Goal: Information Seeking & Learning: Learn about a topic

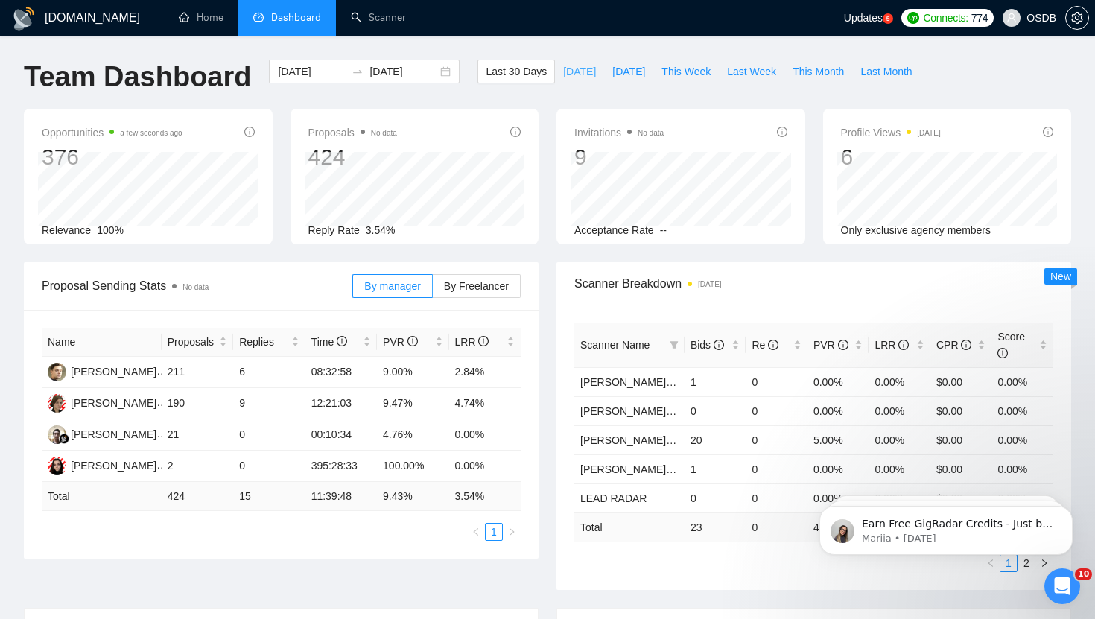
click at [575, 75] on span "[DATE]" at bounding box center [579, 71] width 33 height 16
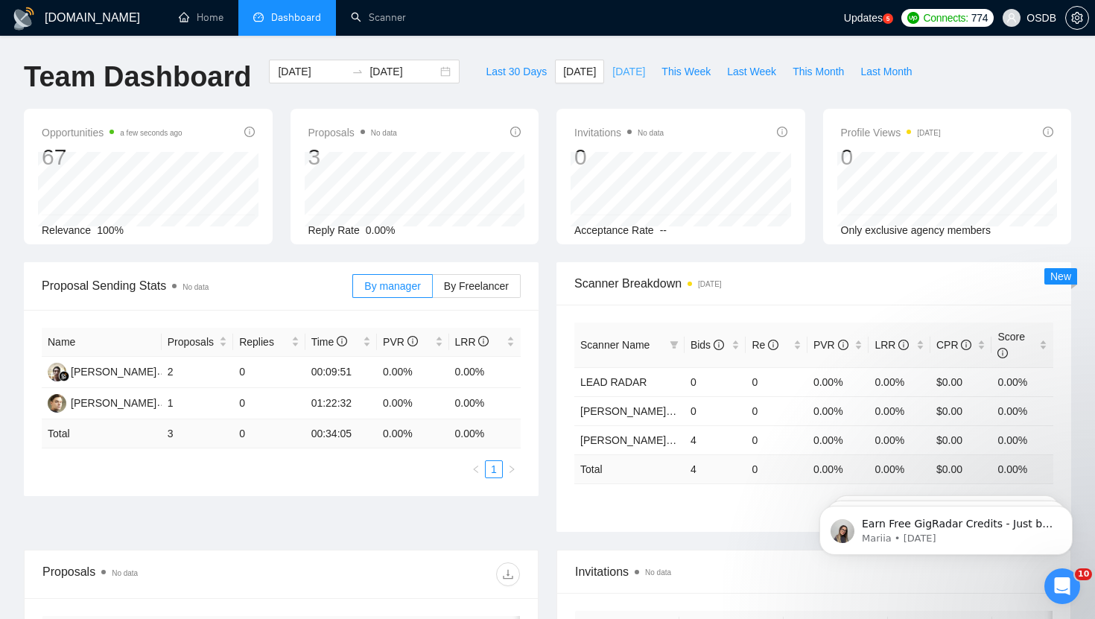
click at [616, 74] on span "[DATE]" at bounding box center [629, 71] width 33 height 16
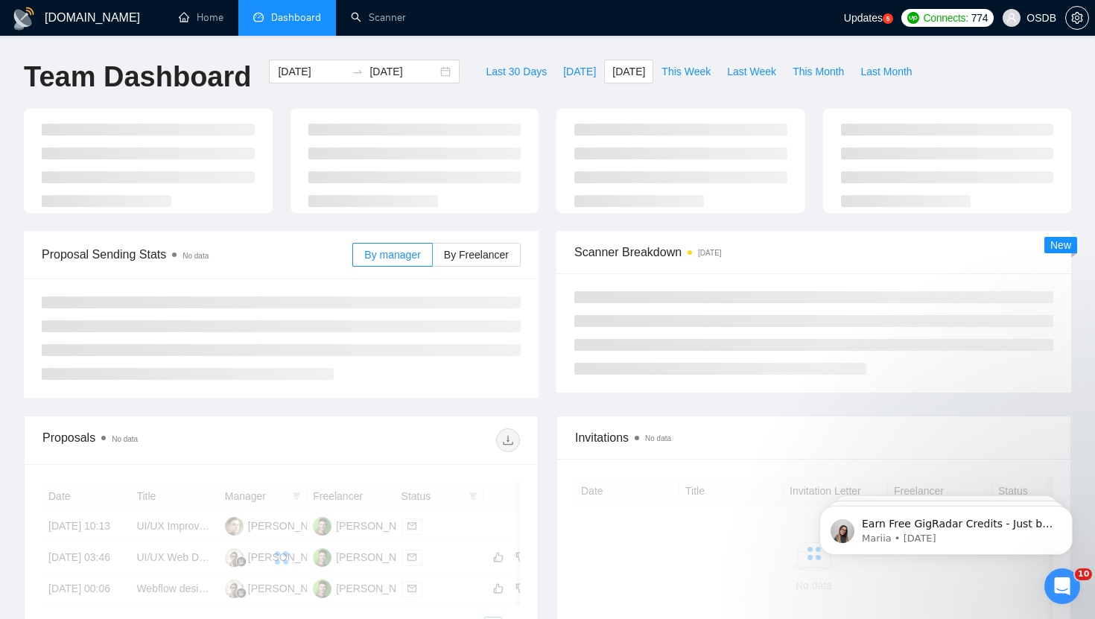
type input "[DATE]"
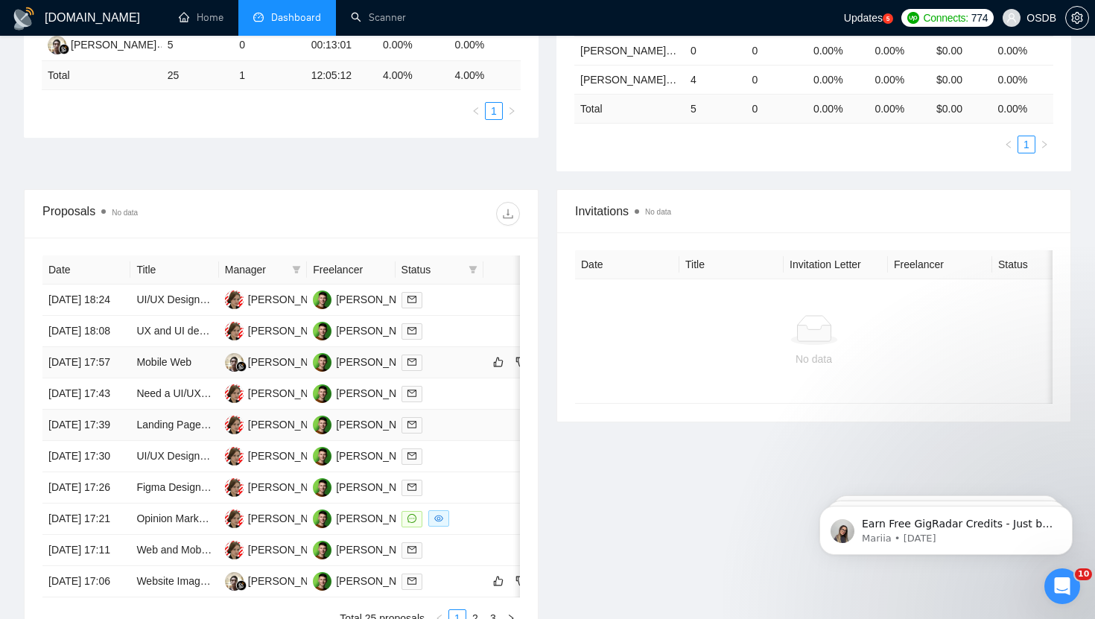
scroll to position [392, 0]
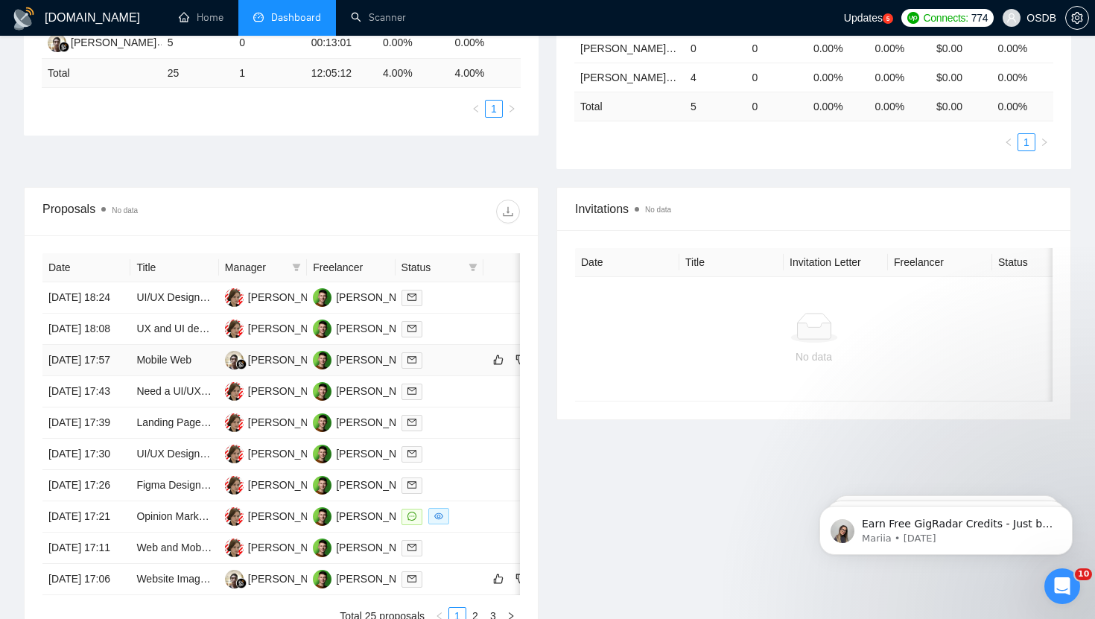
click at [448, 369] on div at bounding box center [440, 360] width 76 height 17
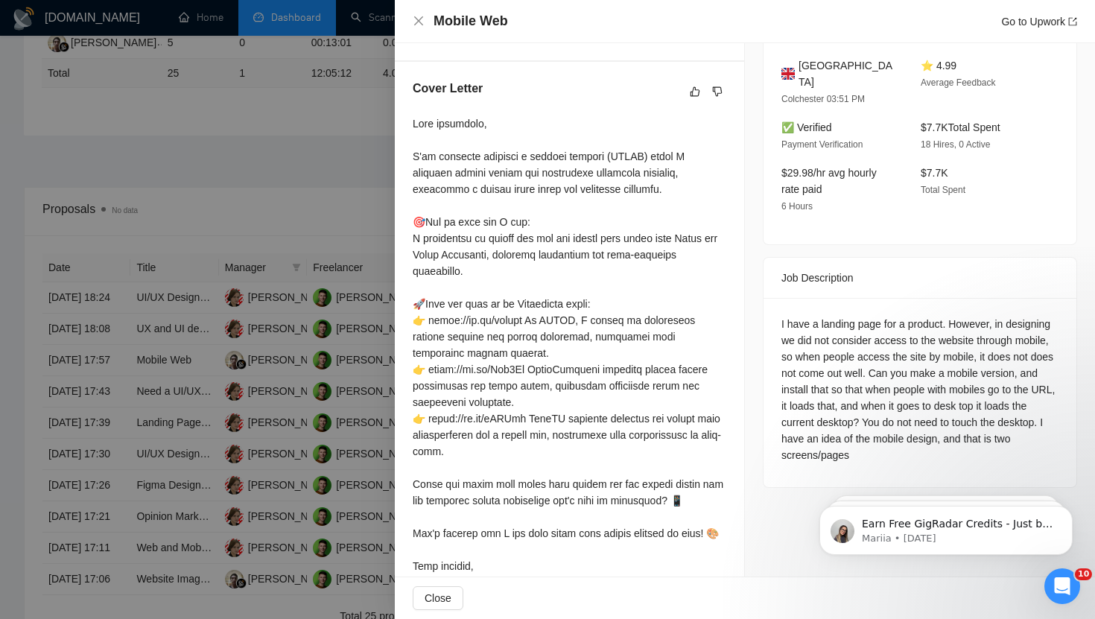
scroll to position [373, 0]
click at [417, 25] on icon "close" at bounding box center [419, 21] width 12 height 12
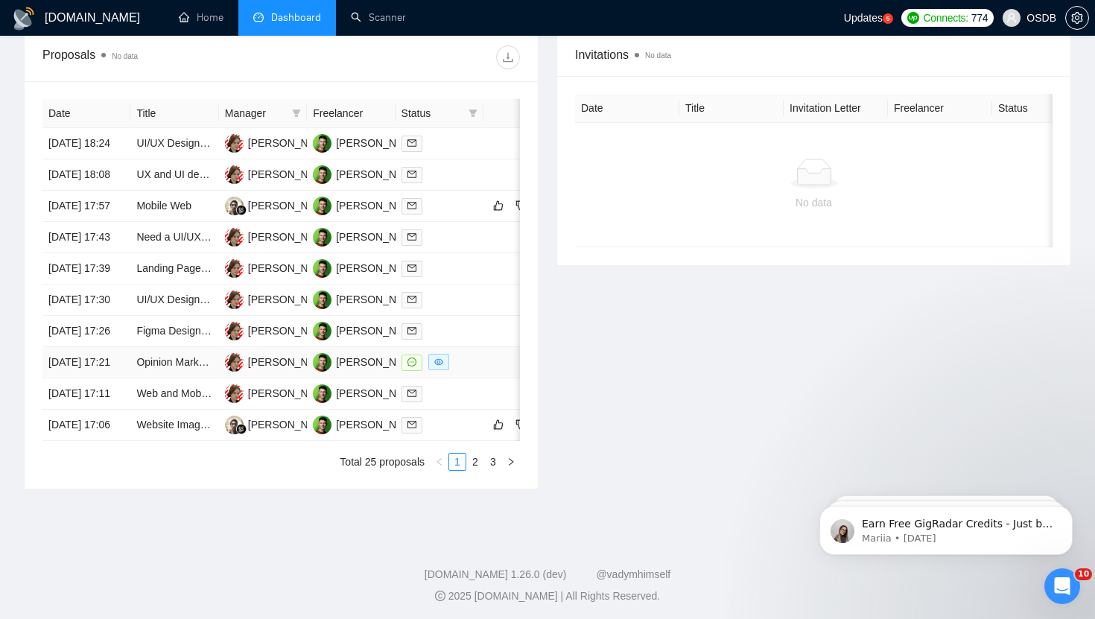
scroll to position [548, 0]
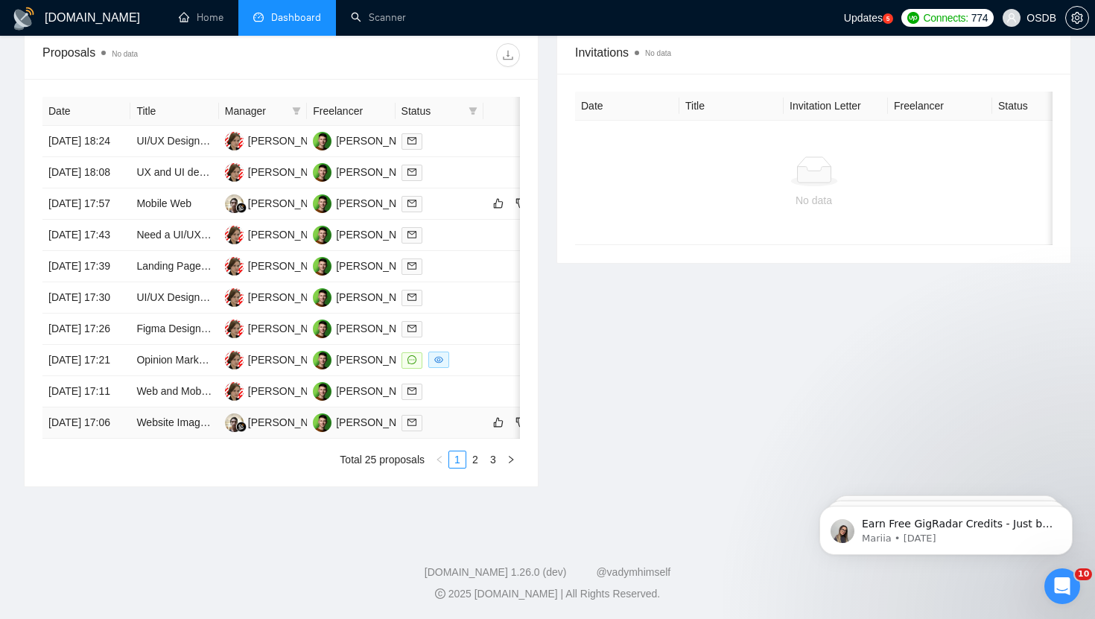
click at [454, 431] on div at bounding box center [440, 422] width 76 height 17
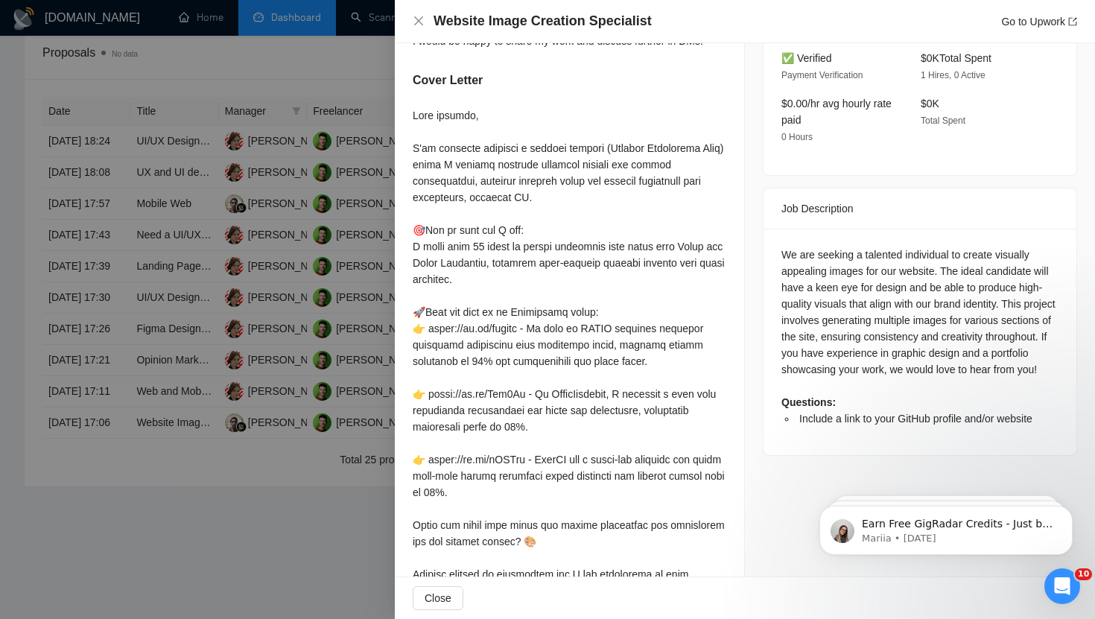
scroll to position [459, 0]
click at [422, 23] on icon "close" at bounding box center [419, 21] width 12 height 12
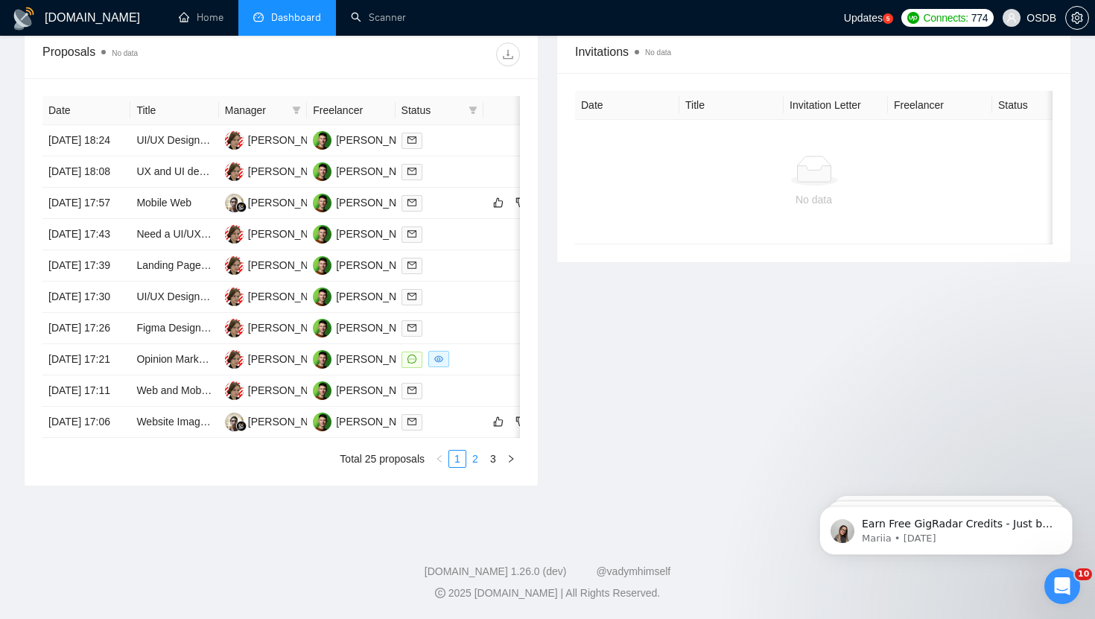
scroll to position [690, 0]
click at [475, 462] on link "2" at bounding box center [475, 459] width 16 height 16
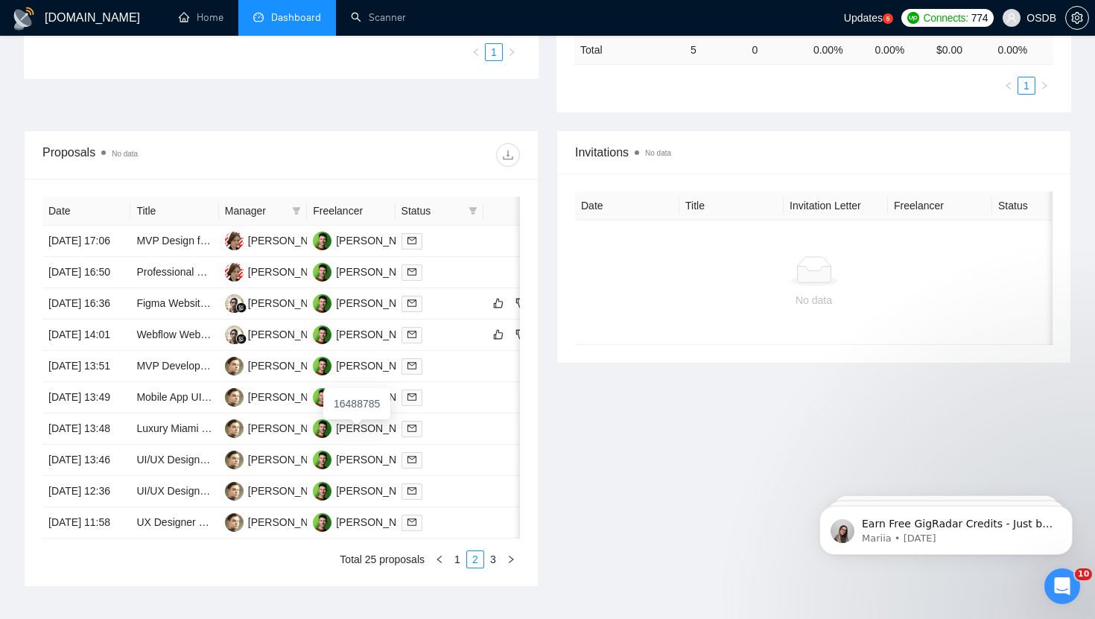
scroll to position [443, 0]
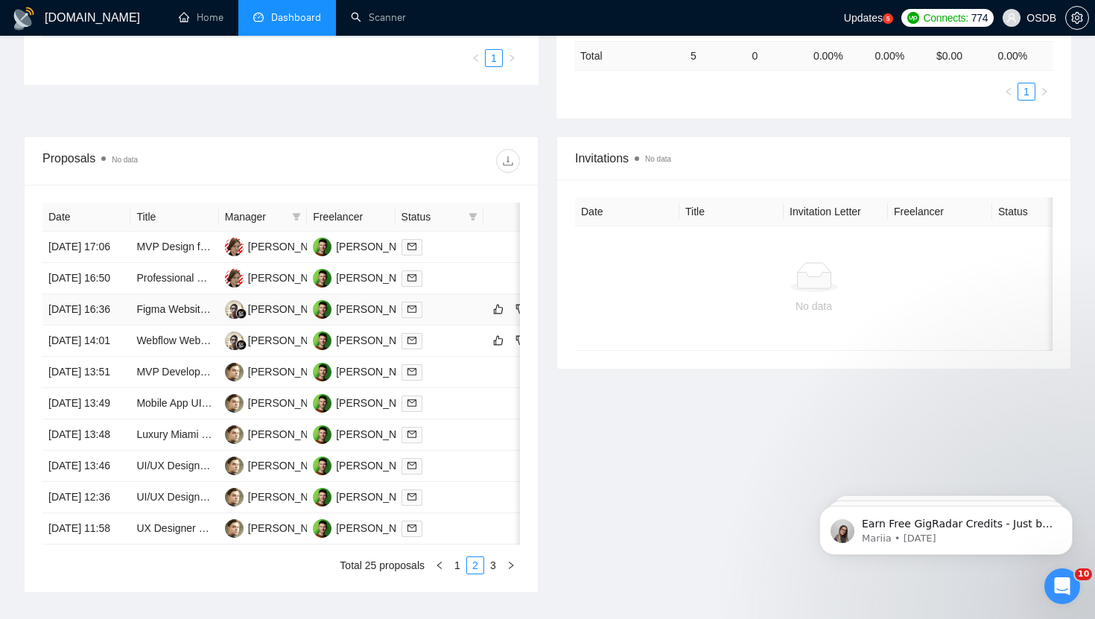
click at [200, 326] on td "Figma Website Designer Needed for High-Converting B2B SaaS Homepage" at bounding box center [174, 309] width 88 height 31
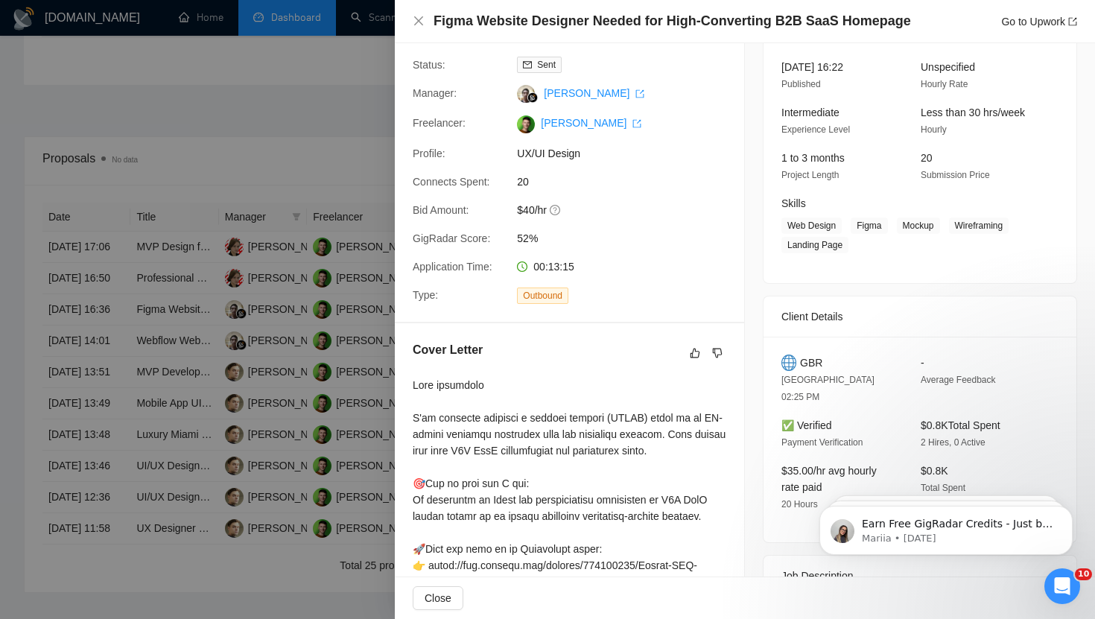
scroll to position [0, 0]
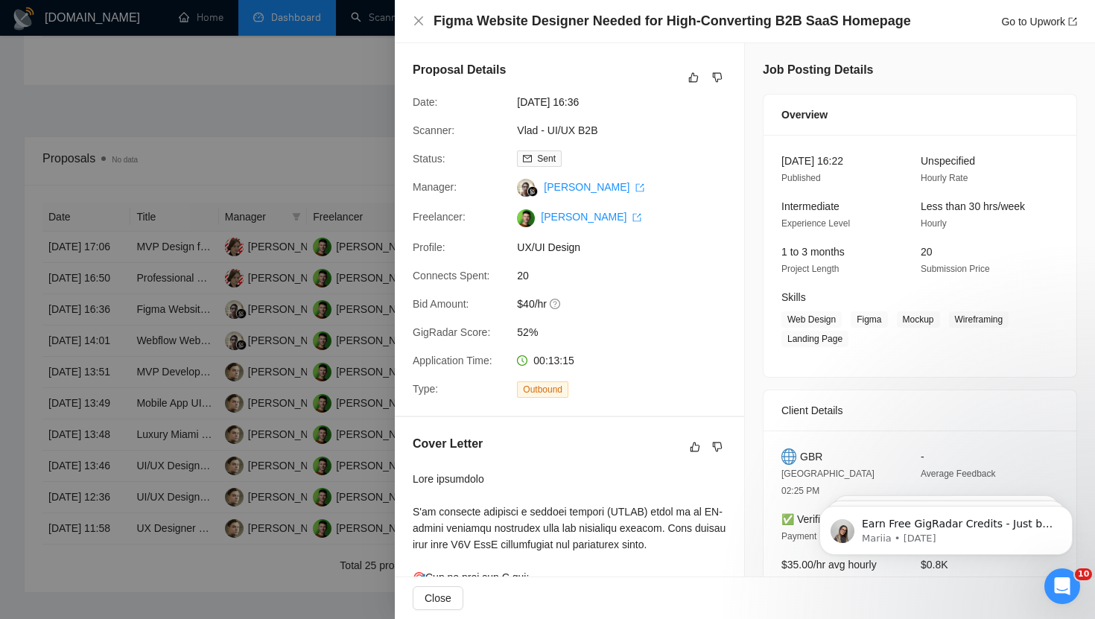
click at [428, 20] on div "Figma Website Designer Needed for High-Converting B2B SaaS Homepage Go to Upwork" at bounding box center [745, 21] width 665 height 19
click at [423, 19] on icon "close" at bounding box center [419, 21] width 12 height 12
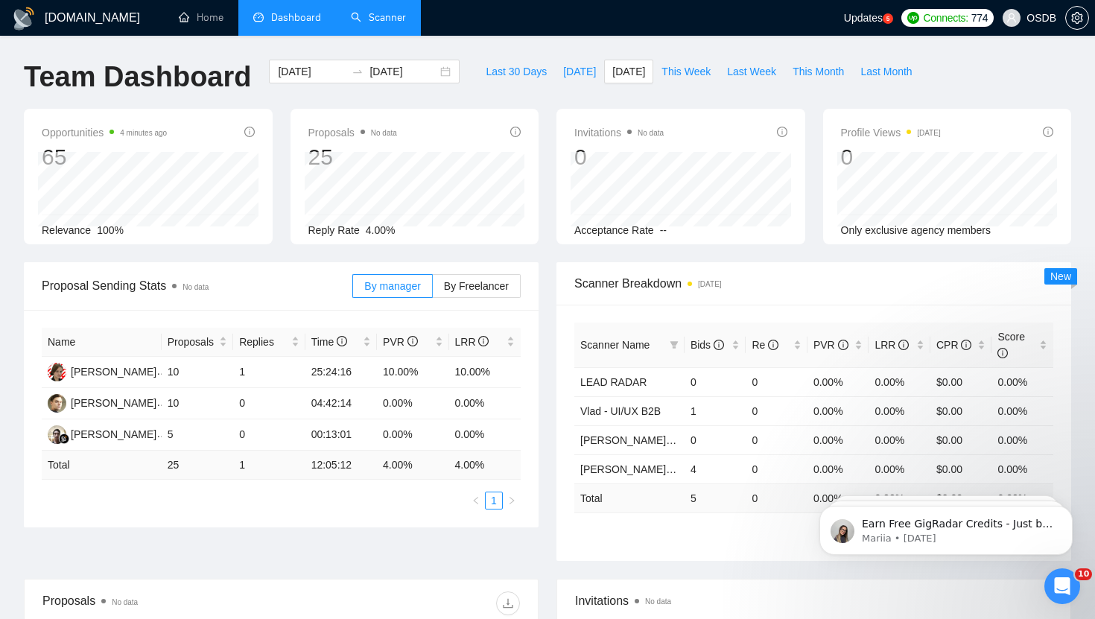
click at [372, 13] on link "Scanner" at bounding box center [378, 17] width 55 height 13
